Goal: Information Seeking & Learning: Learn about a topic

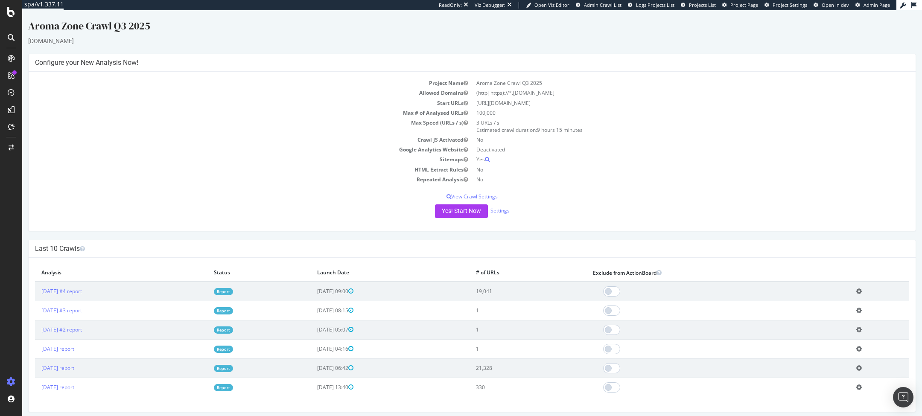
click at [233, 277] on link "Report" at bounding box center [223, 291] width 19 height 7
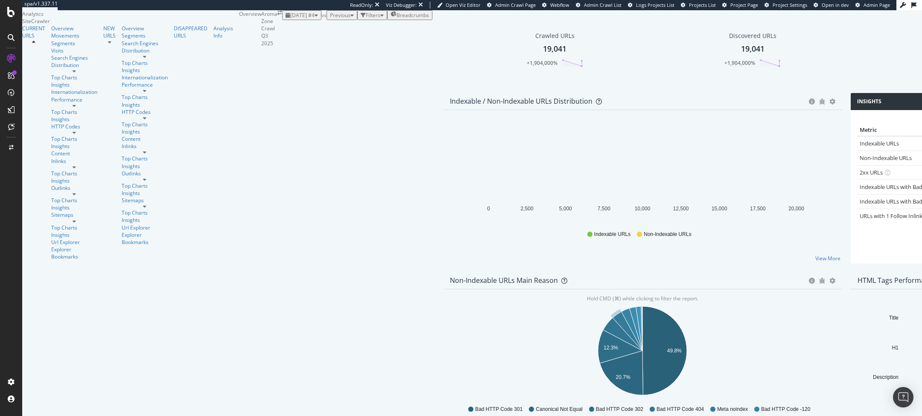
scroll to position [448, 0]
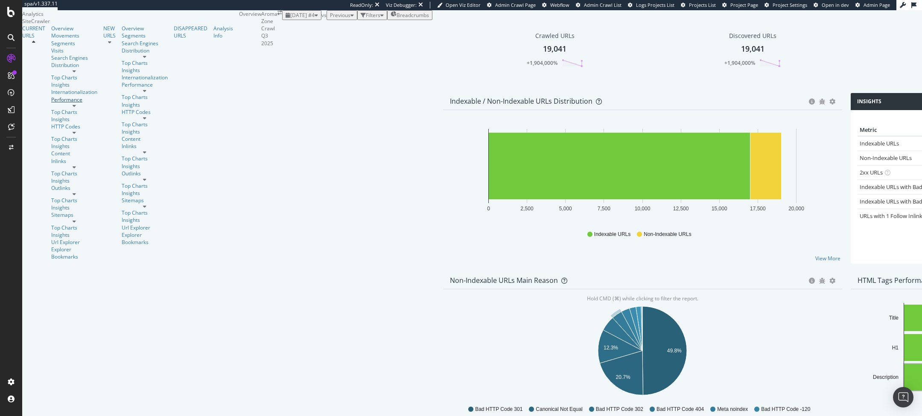
click at [51, 103] on div "Performance" at bounding box center [74, 99] width 46 height 7
click at [290, 19] on span "[DATE] #4" at bounding box center [302, 15] width 24 height 7
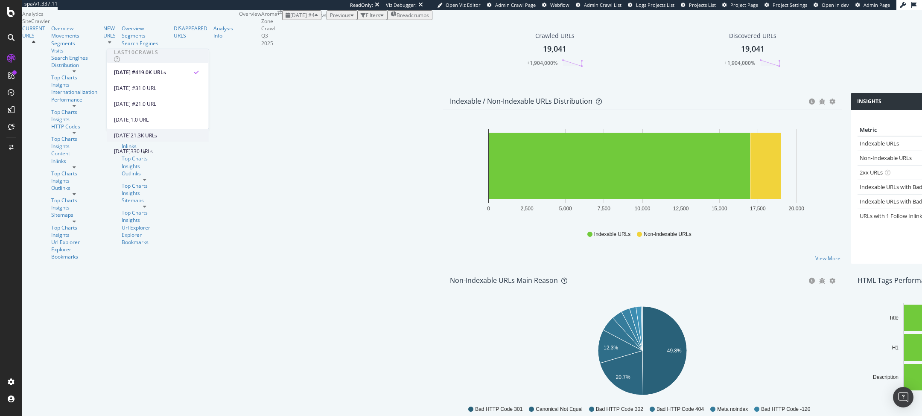
scroll to position [31, 0]
click at [160, 129] on div "[DATE] 21.3K URLs" at bounding box center [158, 135] width 102 height 12
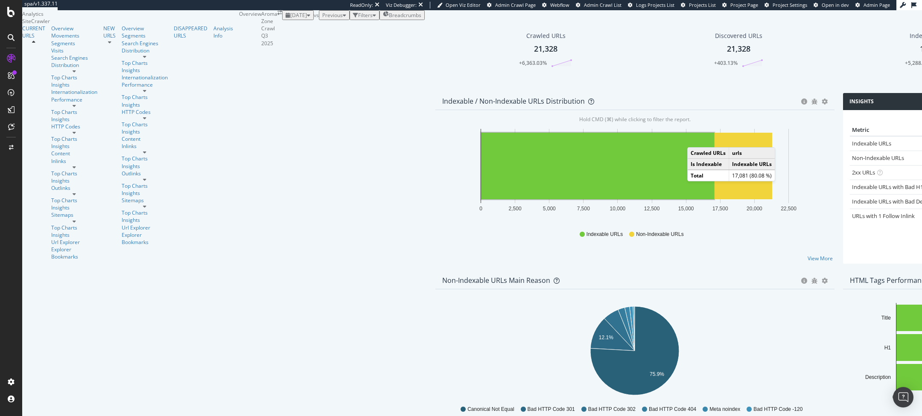
click at [290, 19] on span "[DATE]" at bounding box center [298, 15] width 17 height 7
click at [144, 76] on div "[DATE] #4 19.0K URLs" at bounding box center [158, 72] width 102 height 12
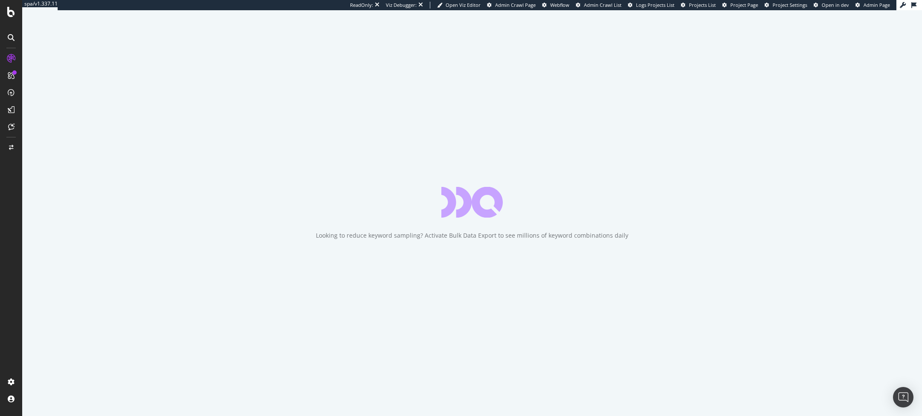
click at [581, 277] on div "Looking to reduce keyword sampling? Activate Bulk Data Export to see millions o…" at bounding box center [471, 213] width 899 height 406
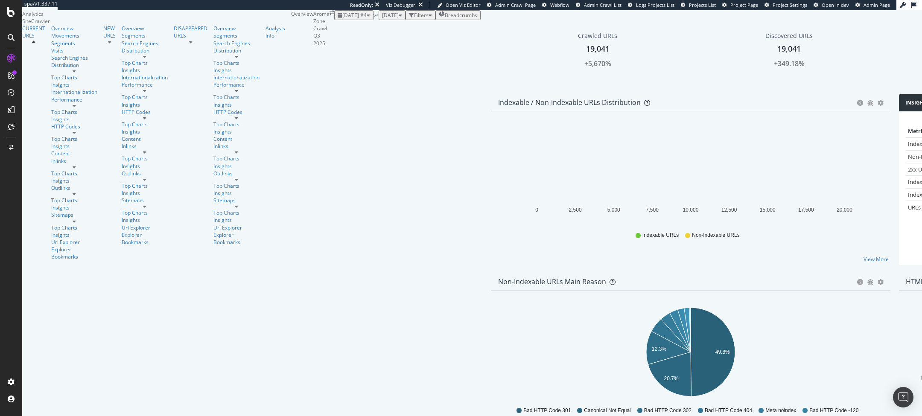
scroll to position [253, 0]
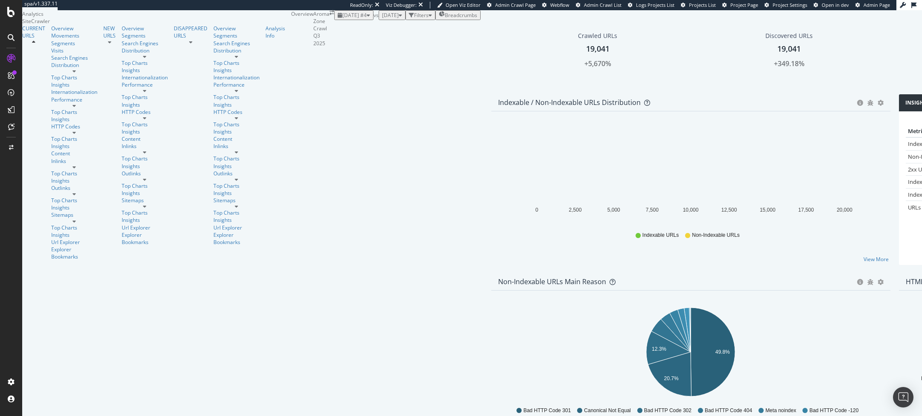
scroll to position [173, 0]
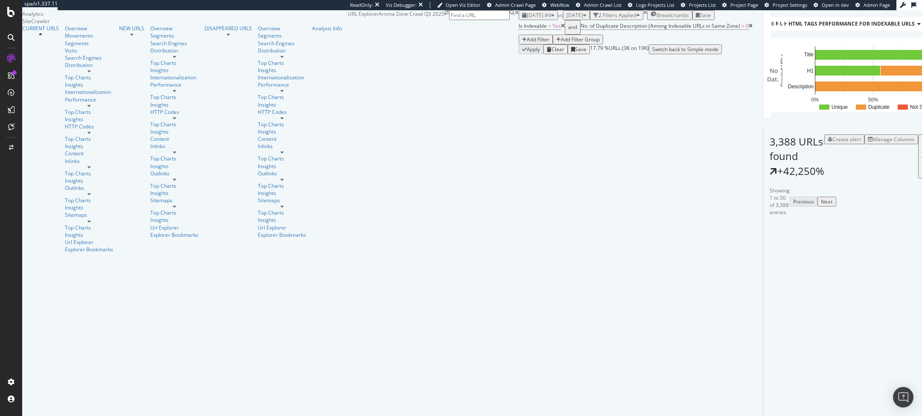
scroll to position [1687, 0]
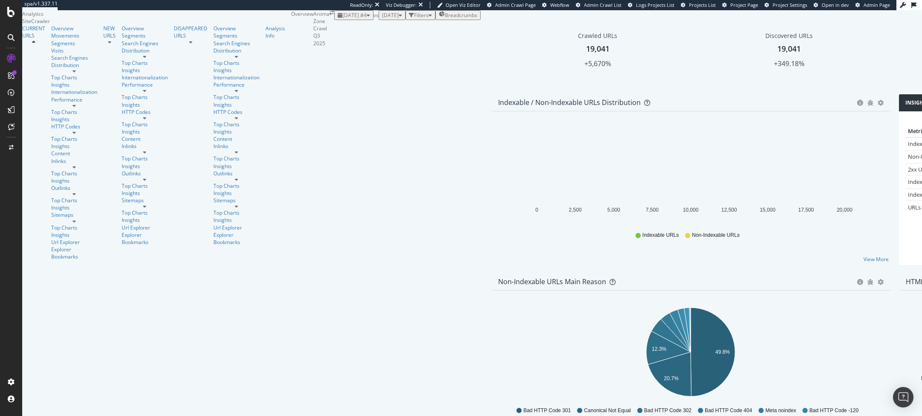
scroll to position [782, 0]
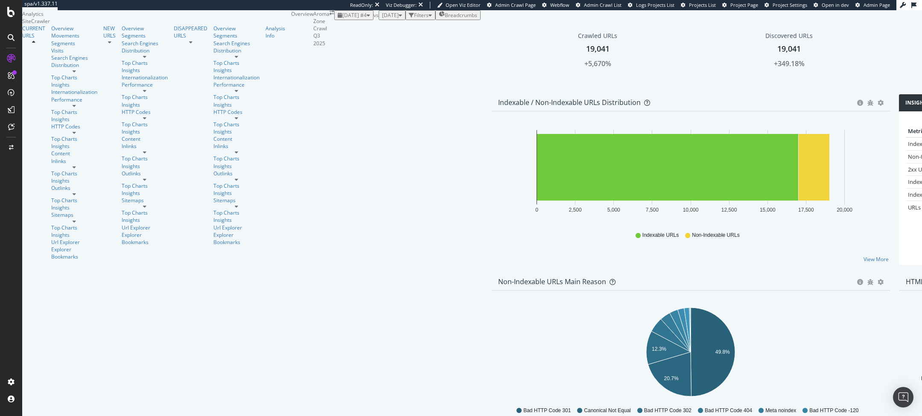
click at [51, 157] on div "Content" at bounding box center [77, 153] width 52 height 7
click at [51, 157] on div "Content" at bounding box center [74, 153] width 46 height 7
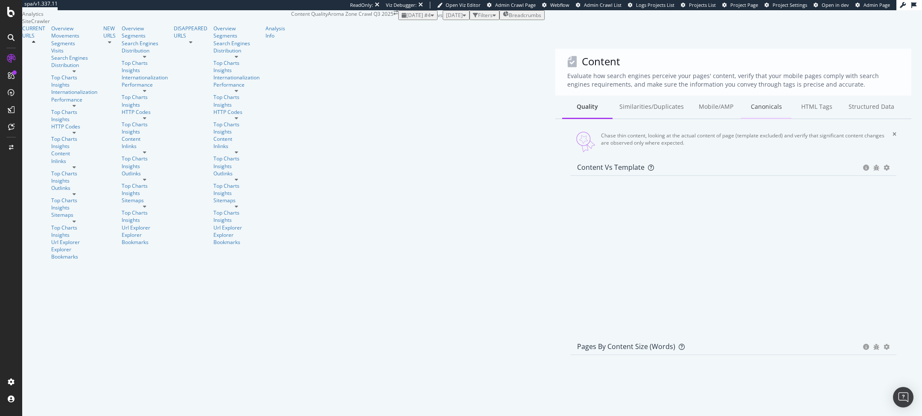
click at [614, 96] on div "Canonicals" at bounding box center [766, 107] width 50 height 23
click at [614, 96] on div "HTML Tags" at bounding box center [816, 107] width 50 height 23
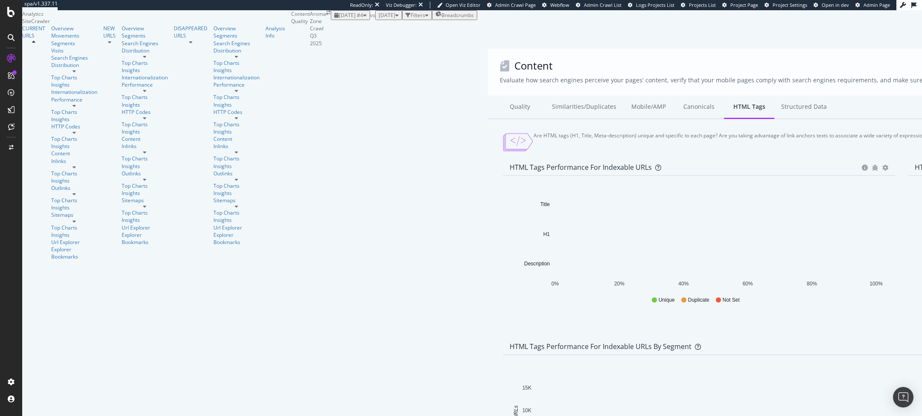
scroll to position [352, 0]
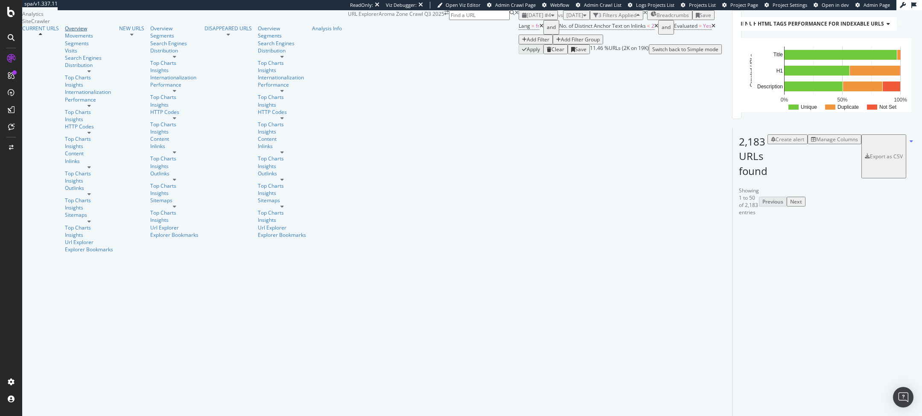
click at [65, 32] on div "Overview" at bounding box center [89, 28] width 48 height 7
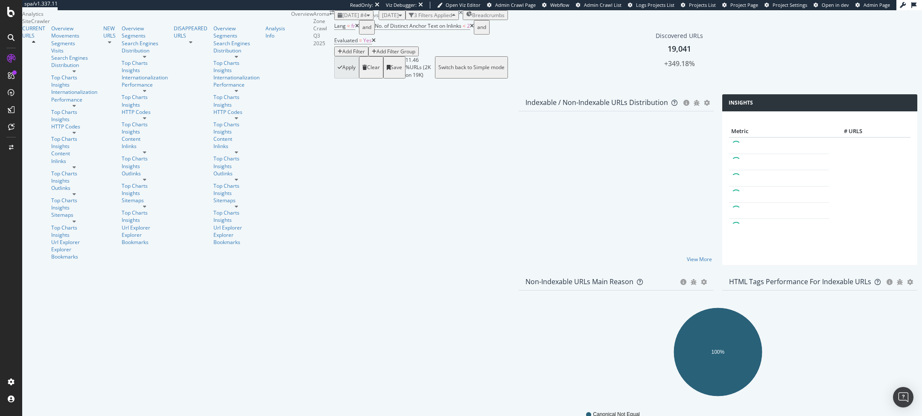
click at [459, 15] on div "times" at bounding box center [461, 12] width 4 height 5
